Goal: Task Accomplishment & Management: Complete application form

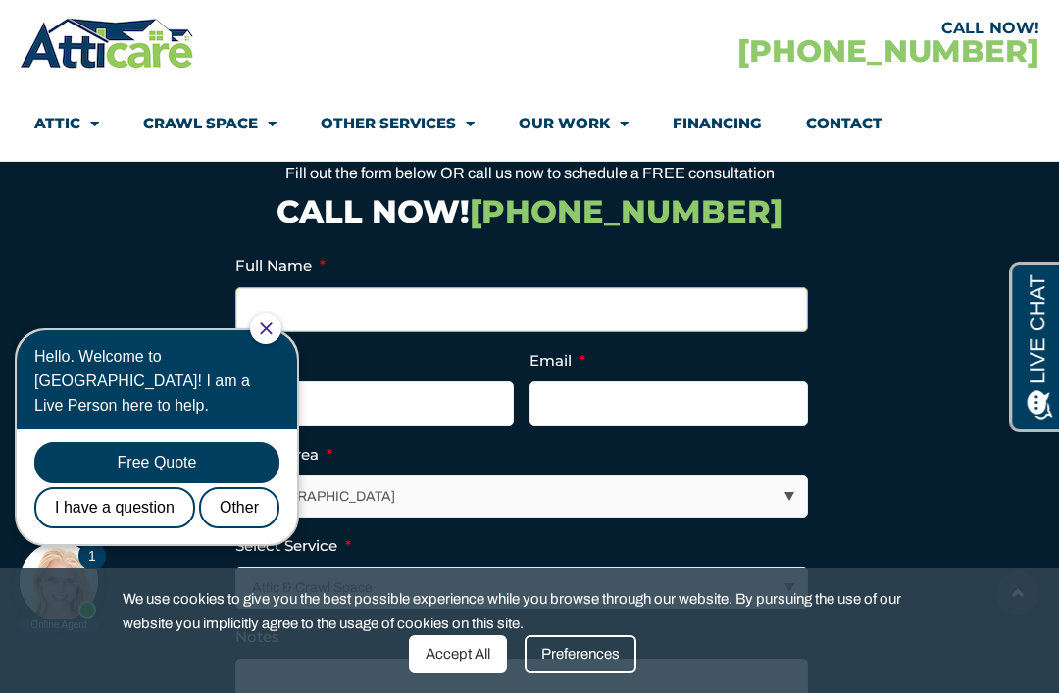
click at [573, 287] on input "Full Name *" at bounding box center [521, 309] width 572 height 45
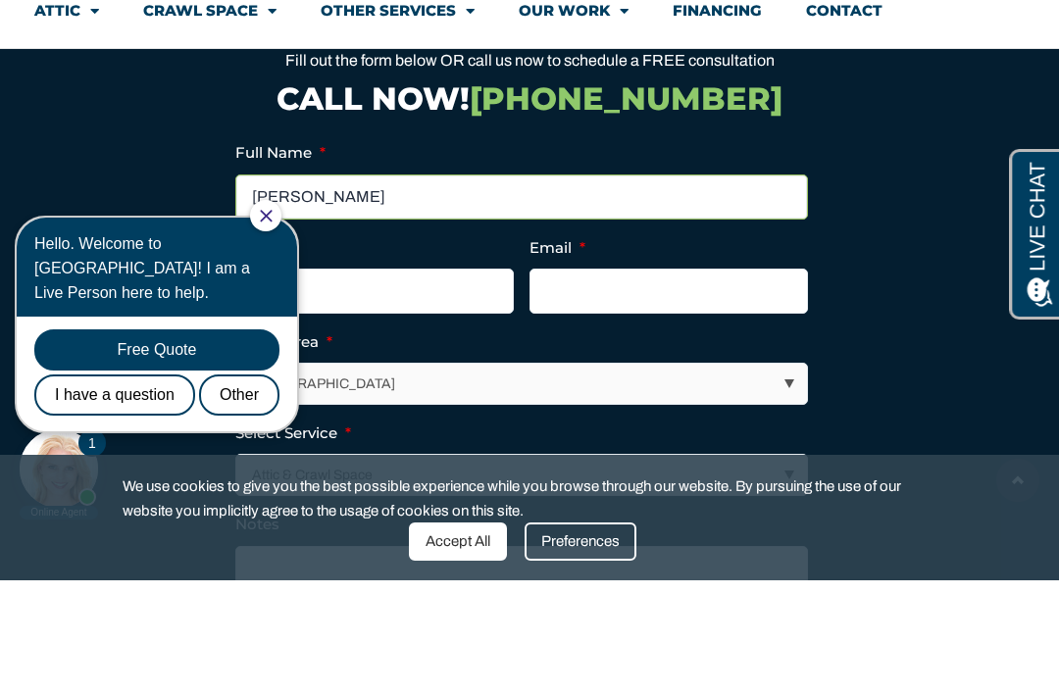
type input "[PERSON_NAME]"
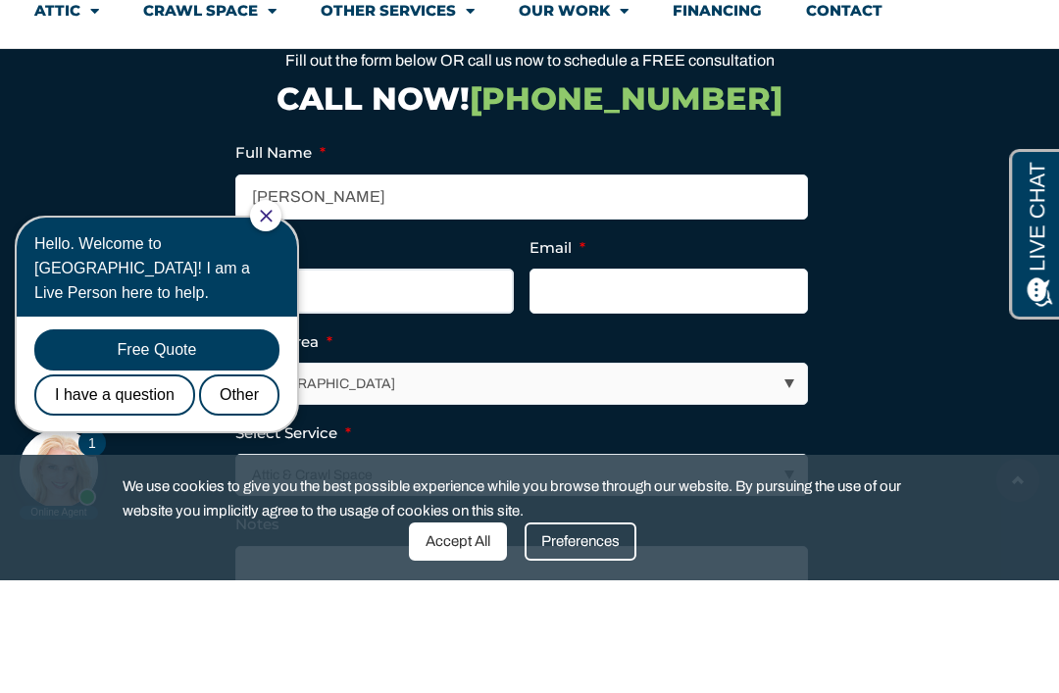
click at [431, 381] on input "Phone *" at bounding box center [374, 403] width 278 height 45
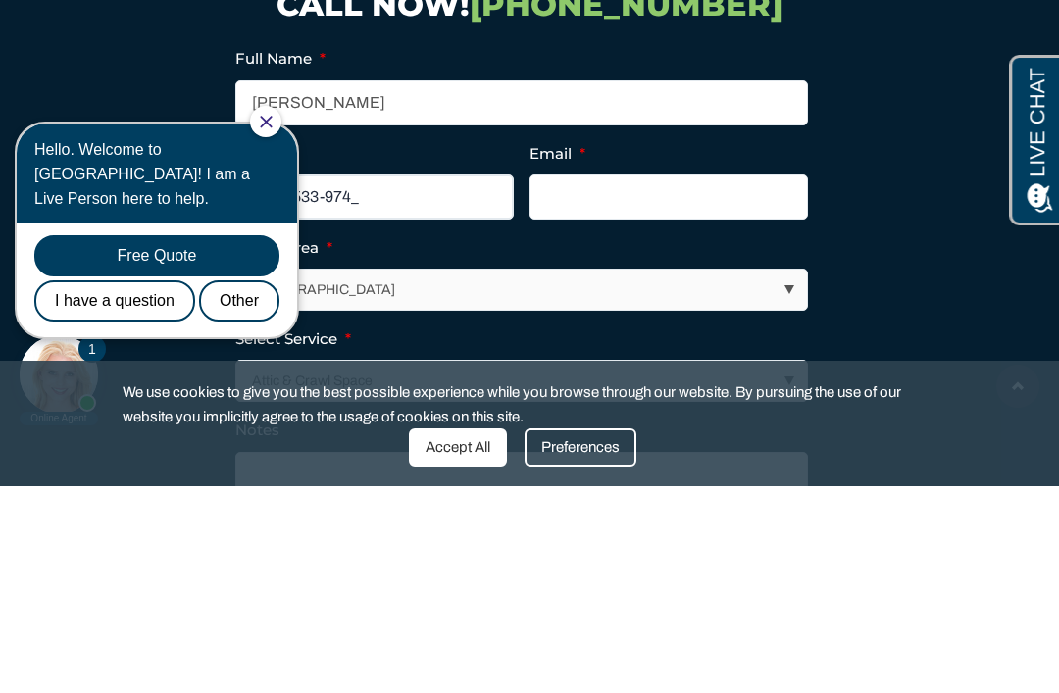
type input "[PHONE_NUMBER]"
click at [625, 381] on input "Email *" at bounding box center [668, 403] width 278 height 45
type input "[EMAIL_ADDRESS][DOMAIN_NAME]"
click at [272, 125] on icon "Close Chat" at bounding box center [266, 122] width 13 height 13
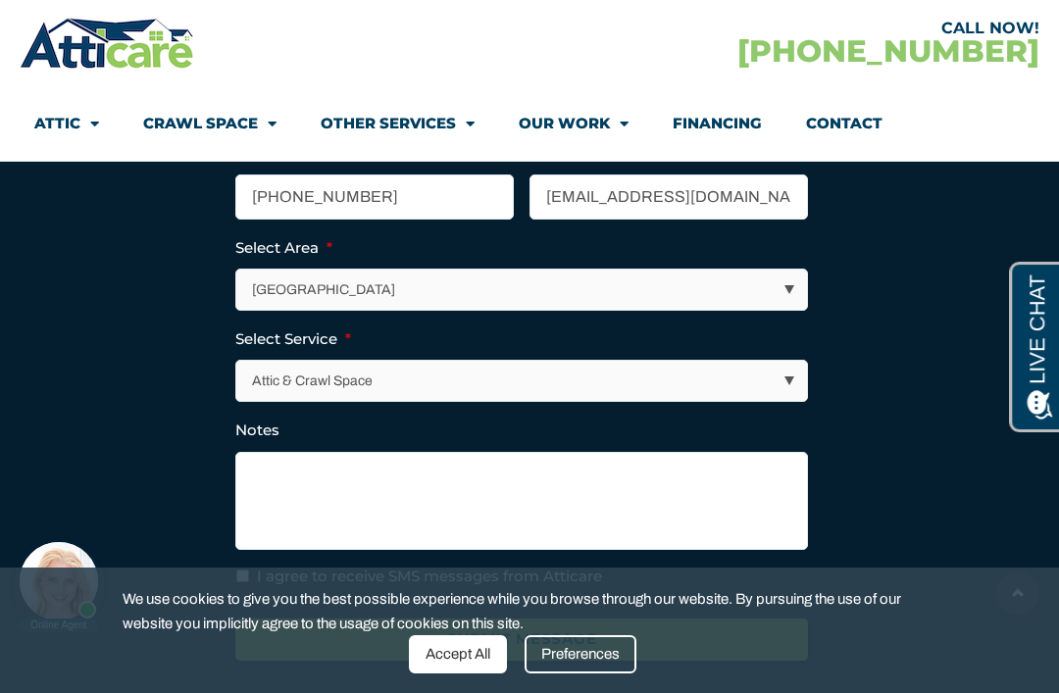
click at [612, 270] on select "[GEOGRAPHIC_DATA] [GEOGRAPHIC_DATA] [US_STATE] / [US_STATE] Area Other Areas" at bounding box center [521, 290] width 570 height 40
select select "[GEOGRAPHIC_DATA]"
click at [562, 361] on select "Attic & Crawl Space Insulation Roofing Solar Energy Other Services" at bounding box center [521, 381] width 570 height 40
select select "Insulation"
click at [509, 452] on textarea "Notes" at bounding box center [521, 501] width 572 height 98
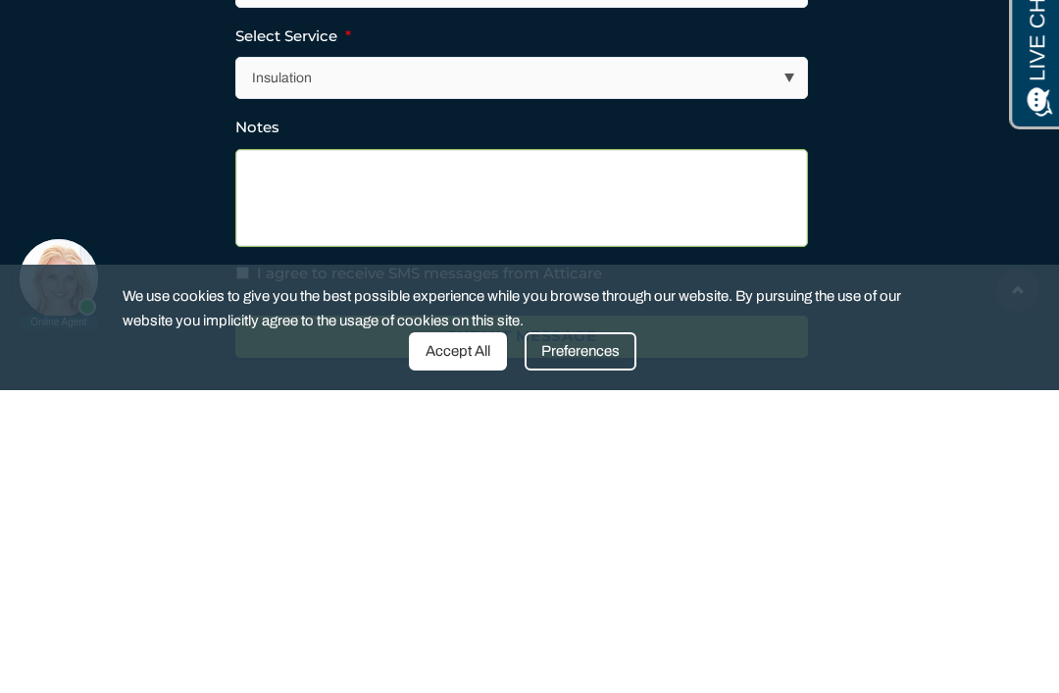
click at [423, 452] on textarea "Notes" at bounding box center [521, 501] width 572 height 98
paste textarea "Looking for an estimate for new attic insulation. All insulation was removed an…"
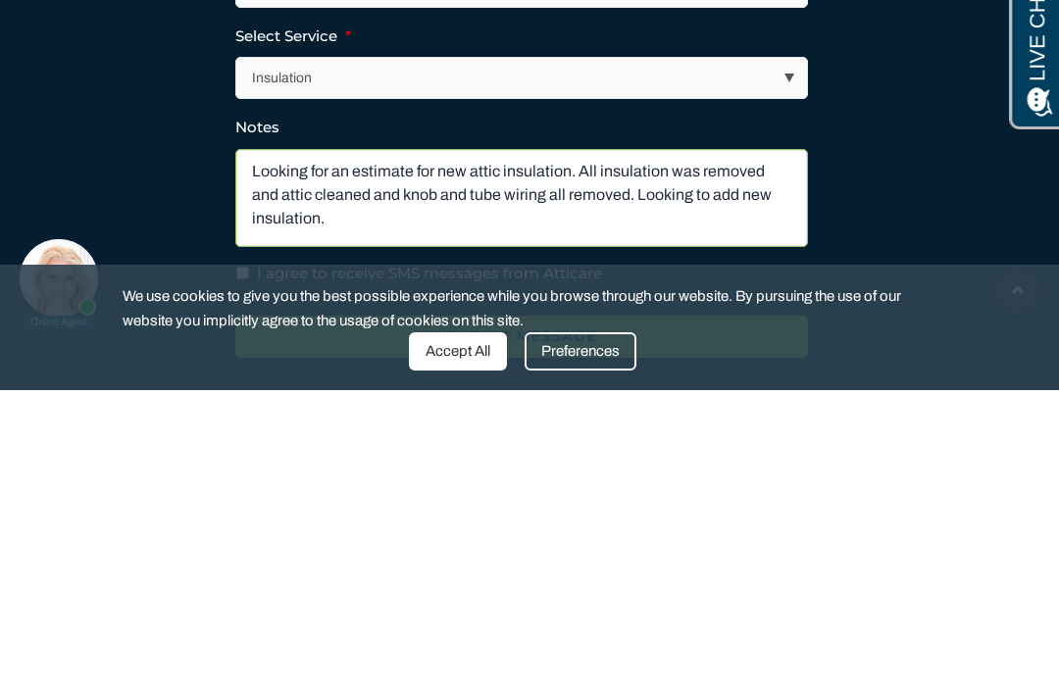
type textarea "Looking for an estimate for new attic insulation. All insulation was removed an…"
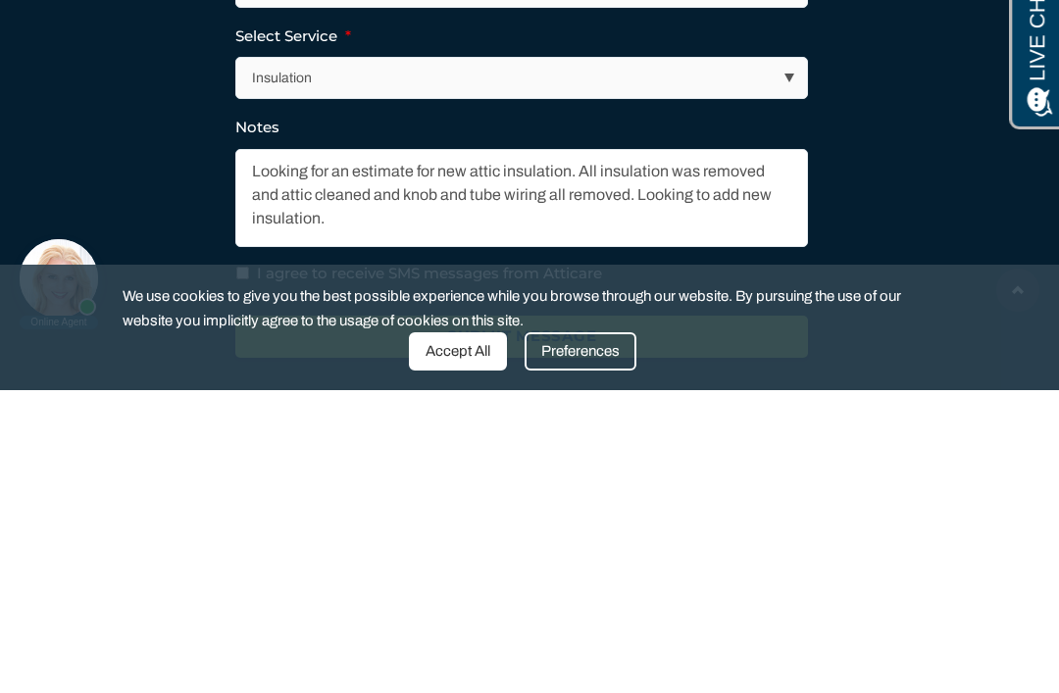
click at [325, 566] on label "I agree to receive SMS messages from Atticare" at bounding box center [429, 577] width 345 height 23
click at [249, 569] on input "I agree to receive SMS messages from Atticare" at bounding box center [242, 575] width 13 height 13
checkbox input "true"
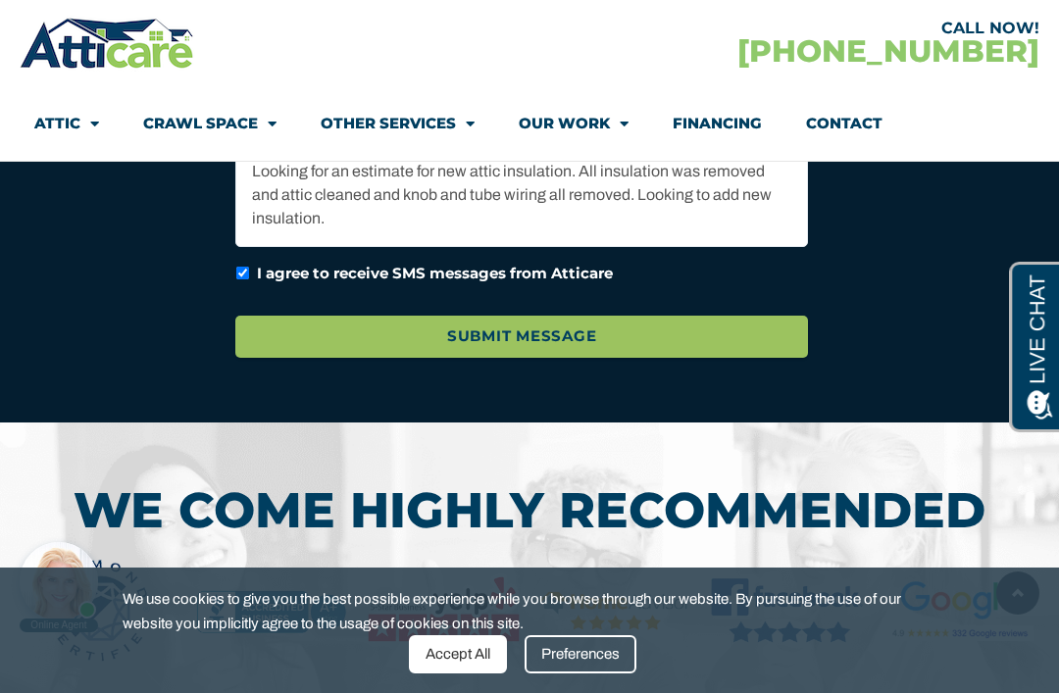
click at [644, 316] on input "Submit Message" at bounding box center [521, 337] width 572 height 42
